Goal: Information Seeking & Learning: Find specific fact

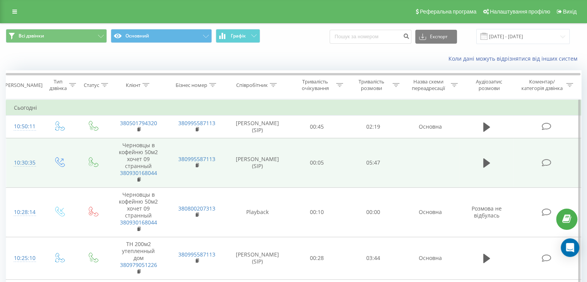
click at [30, 161] on div "10:30:35" at bounding box center [24, 162] width 20 height 15
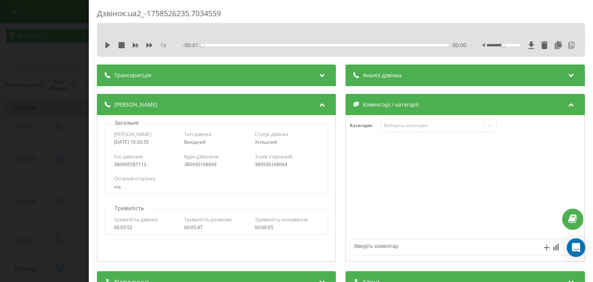
click at [400, 75] on div "Аналіз дзвінка" at bounding box center [465, 75] width 239 height 22
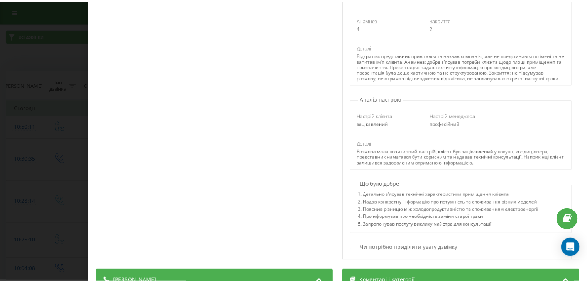
scroll to position [39, 0]
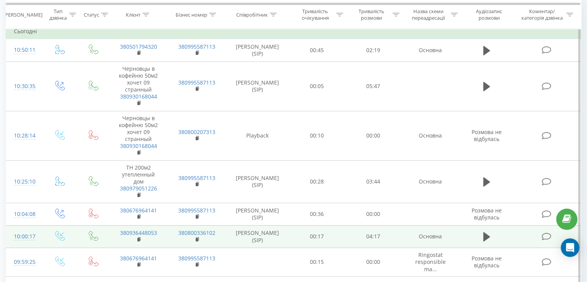
scroll to position [77, 0]
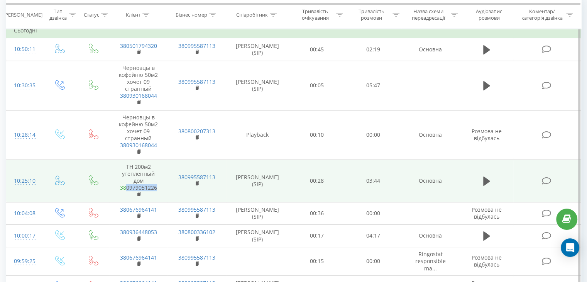
drag, startPoint x: 160, startPoint y: 186, endPoint x: 126, endPoint y: 186, distance: 34.4
click at [126, 186] on td "ТН 200м2 утепленный дом 380979051226" at bounding box center [138, 180] width 58 height 42
copy link "0979051226"
